Goal: Information Seeking & Learning: Learn about a topic

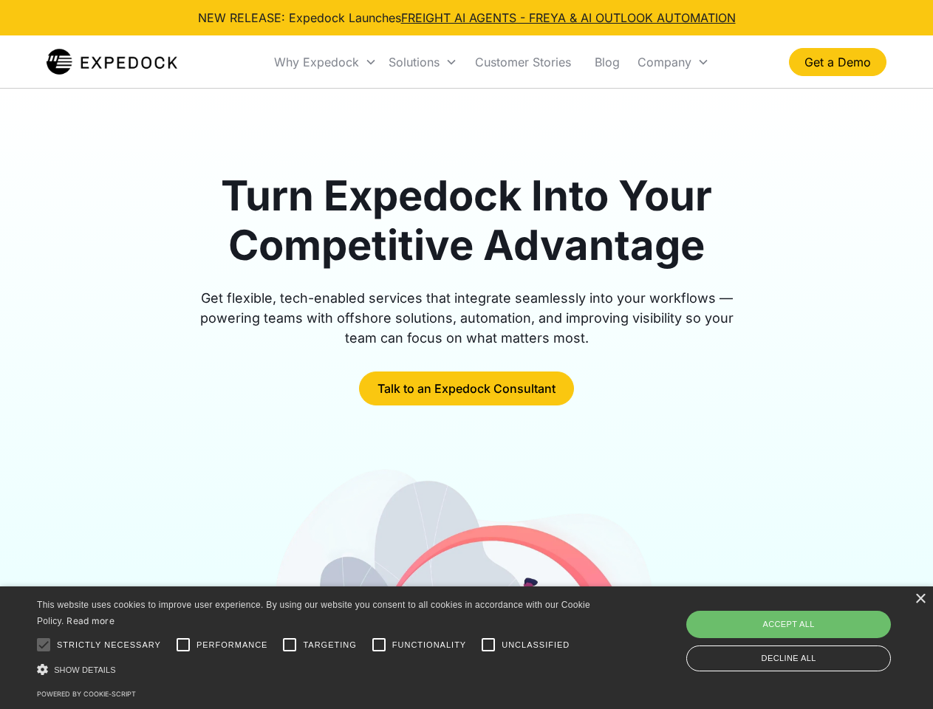
click at [326, 62] on div "Why Expedock" at bounding box center [316, 62] width 85 height 15
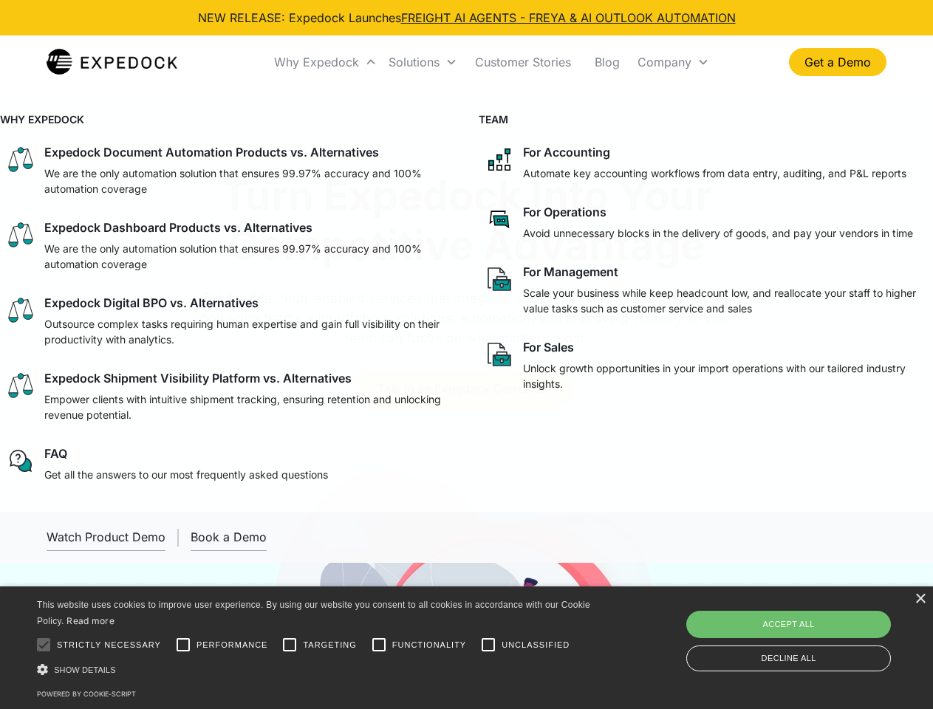
click at [423, 62] on div "Solutions" at bounding box center [414, 62] width 51 height 15
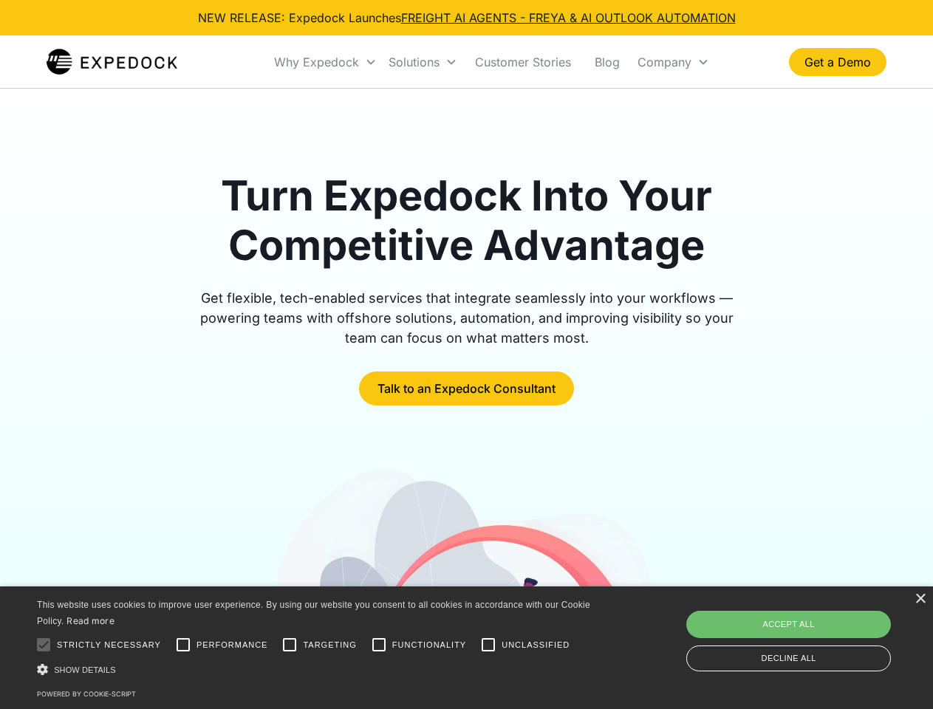
click at [673, 62] on div "Company" at bounding box center [664, 62] width 54 height 15
click at [44, 645] on div at bounding box center [44, 645] width 30 height 30
click at [183, 645] on input "Performance" at bounding box center [183, 645] width 30 height 30
checkbox input "true"
click at [290, 645] on input "Targeting" at bounding box center [290, 645] width 30 height 30
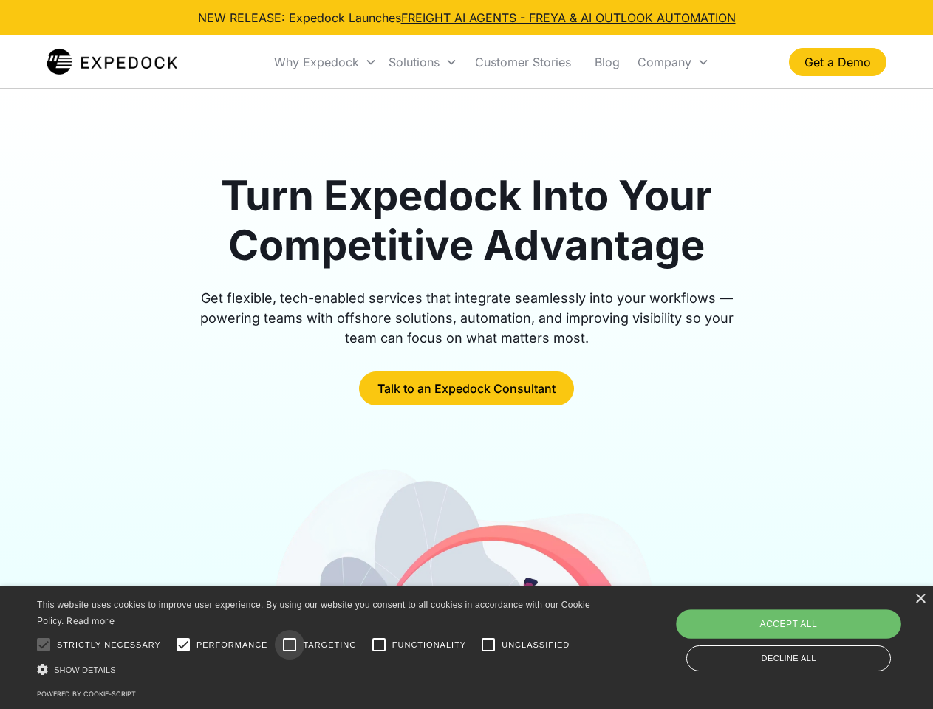
checkbox input "true"
click at [379, 645] on input "Functionality" at bounding box center [379, 645] width 30 height 30
checkbox input "true"
click at [488, 645] on input "Unclassified" at bounding box center [488, 645] width 30 height 30
checkbox input "true"
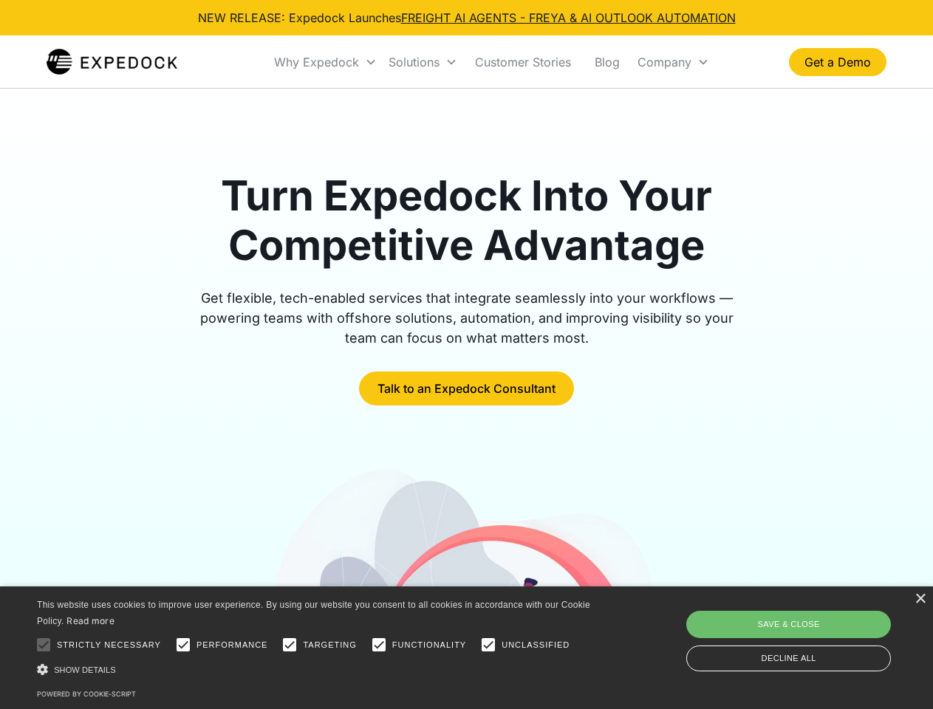
click at [316, 669] on div "Show details Hide details" at bounding box center [316, 670] width 558 height 16
